Goal: Information Seeking & Learning: Learn about a topic

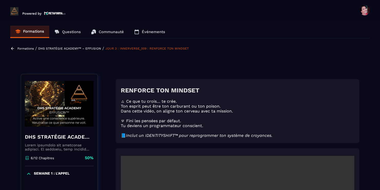
scroll to position [146, 0]
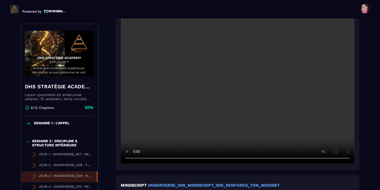
drag, startPoint x: 128, startPoint y: 153, endPoint x: 231, endPoint y: 123, distance: 107.3
click at [231, 123] on div "DHS STRATÉGIE ACADEMY™ – EFFUSION 6/12 Chapitres 50% SEMAINE 1 : L'APPEL SEMAIN…" at bounding box center [190, 123] width 338 height 394
click at [231, 123] on video at bounding box center [237, 86] width 233 height 156
drag, startPoint x: 126, startPoint y: 153, endPoint x: 227, endPoint y: 114, distance: 108.0
click at [227, 114] on video at bounding box center [237, 86] width 233 height 156
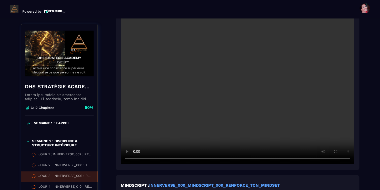
click at [224, 111] on video at bounding box center [237, 86] width 233 height 156
click at [205, 130] on video at bounding box center [237, 86] width 233 height 156
drag, startPoint x: 127, startPoint y: 153, endPoint x: 229, endPoint y: 112, distance: 109.6
click at [229, 112] on video at bounding box center [237, 86] width 233 height 156
click at [149, 126] on video at bounding box center [237, 86] width 233 height 156
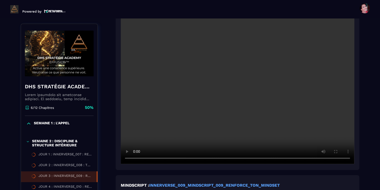
click at [149, 126] on video at bounding box center [237, 86] width 233 height 156
click at [140, 142] on video at bounding box center [237, 86] width 233 height 156
click at [167, 124] on video at bounding box center [237, 86] width 233 height 156
click at [181, 106] on video at bounding box center [237, 86] width 233 height 156
click at [137, 137] on video at bounding box center [237, 86] width 233 height 156
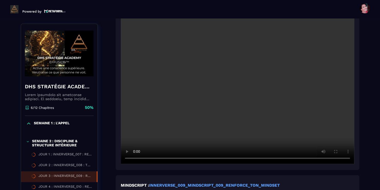
click at [156, 126] on video at bounding box center [237, 86] width 233 height 156
click at [150, 136] on video at bounding box center [237, 86] width 233 height 156
click at [142, 131] on video at bounding box center [237, 86] width 233 height 156
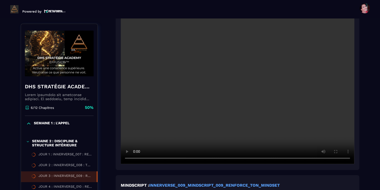
click at [166, 125] on video at bounding box center [237, 86] width 233 height 156
click at [148, 129] on video at bounding box center [237, 86] width 233 height 156
click at [191, 80] on video at bounding box center [237, 86] width 233 height 156
click at [200, 60] on video at bounding box center [237, 86] width 233 height 156
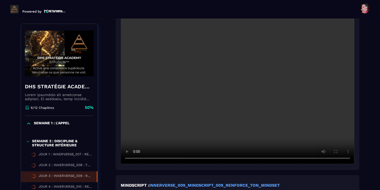
click at [161, 47] on video at bounding box center [237, 86] width 233 height 156
click at [201, 75] on video at bounding box center [237, 86] width 233 height 156
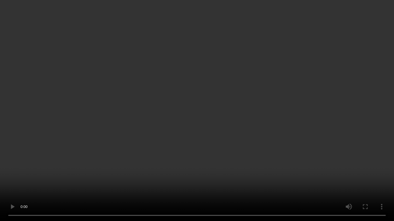
click at [62, 115] on video at bounding box center [197, 110] width 394 height 221
click at [305, 179] on video at bounding box center [197, 110] width 394 height 221
click at [253, 171] on video at bounding box center [197, 110] width 394 height 221
click at [240, 171] on video at bounding box center [197, 110] width 394 height 221
click at [236, 153] on video at bounding box center [197, 110] width 394 height 221
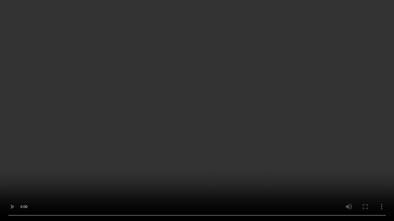
click at [256, 124] on video at bounding box center [197, 110] width 394 height 221
click at [176, 102] on video at bounding box center [197, 110] width 394 height 221
click at [362, 189] on video at bounding box center [197, 110] width 394 height 221
click at [24, 182] on video at bounding box center [197, 110] width 394 height 221
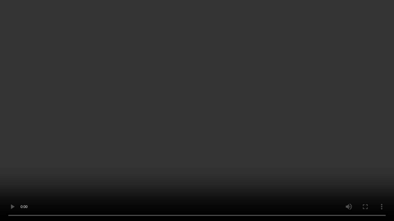
click at [24, 182] on video at bounding box center [197, 110] width 394 height 221
click at [127, 114] on video at bounding box center [197, 110] width 394 height 221
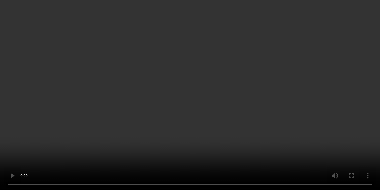
scroll to position [258, 0]
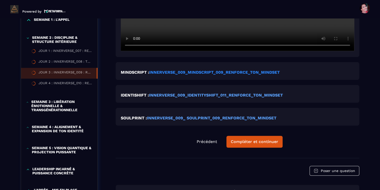
click at [214, 73] on strong "INNERVERSE_009_MINDSCRIPT_009_RENFORCE_TON_MINDSET" at bounding box center [214, 72] width 130 height 5
